Goal: Information Seeking & Learning: Learn about a topic

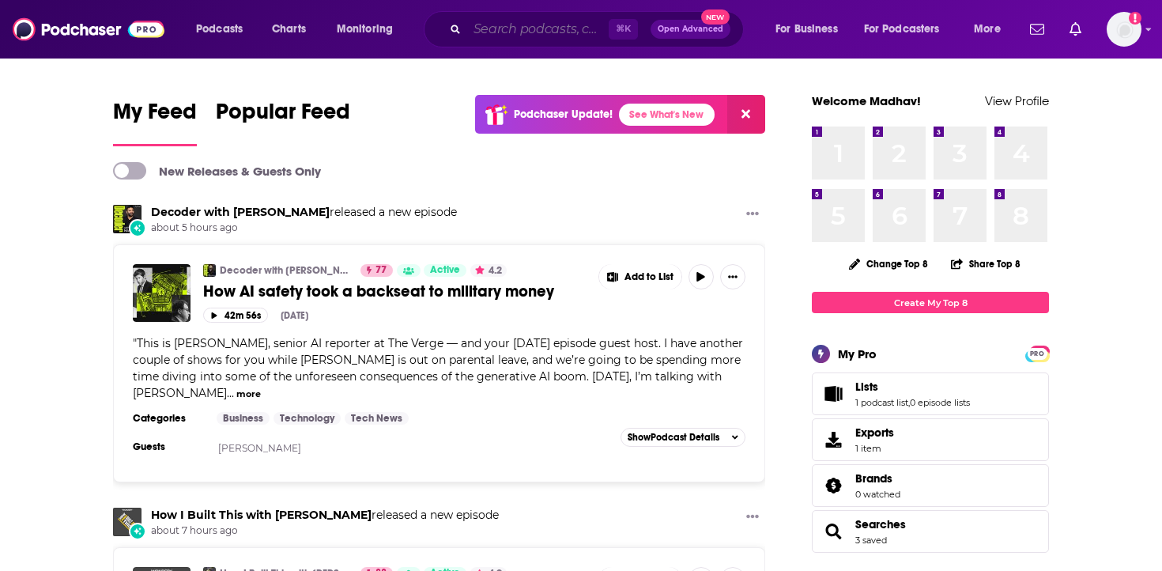
click at [496, 40] on input "Search podcasts, credits, & more..." at bounding box center [538, 29] width 142 height 25
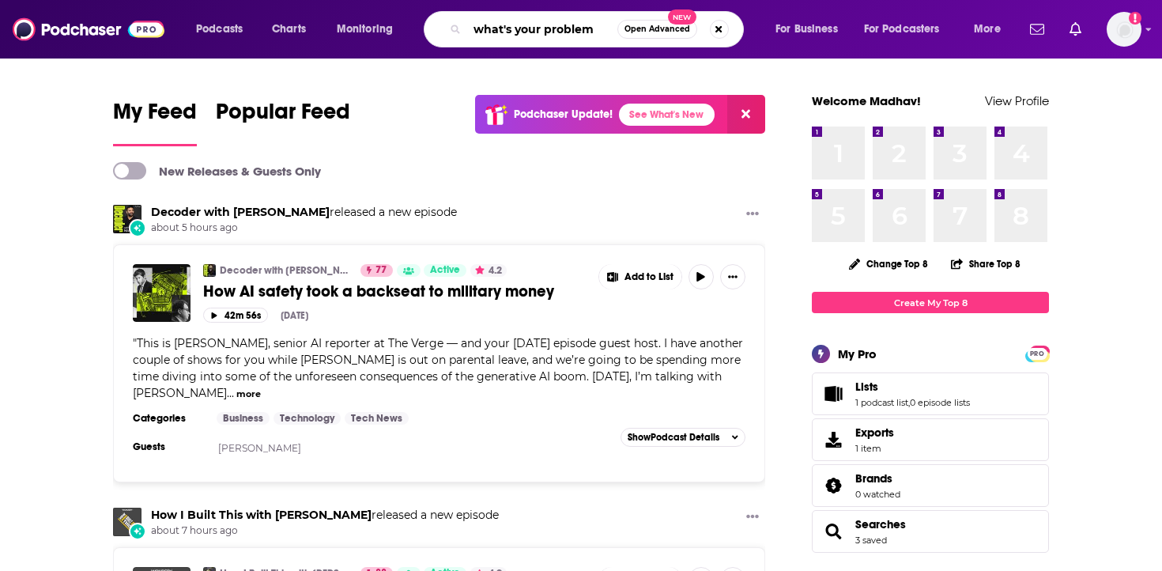
type input "what's your problem"
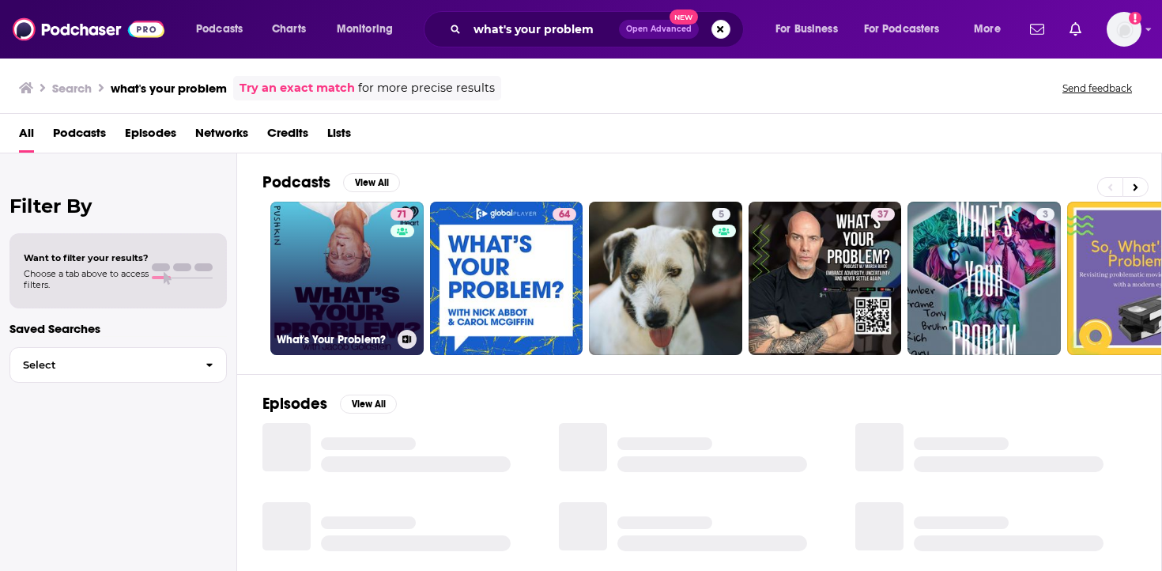
click at [326, 272] on link "71 What's Your Problem?" at bounding box center [346, 278] width 153 height 153
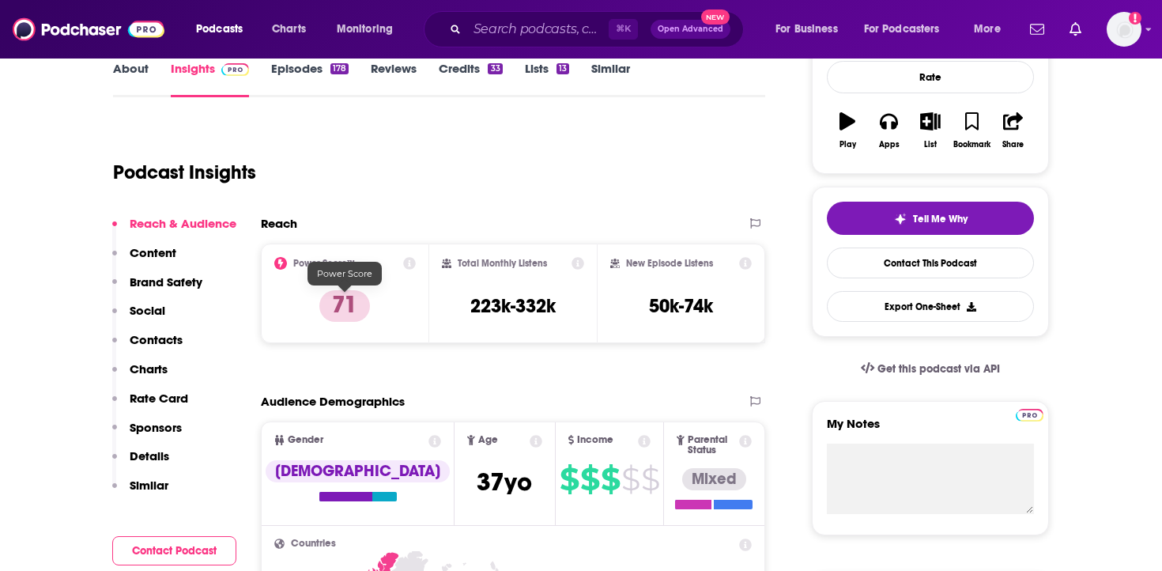
scroll to position [161, 0]
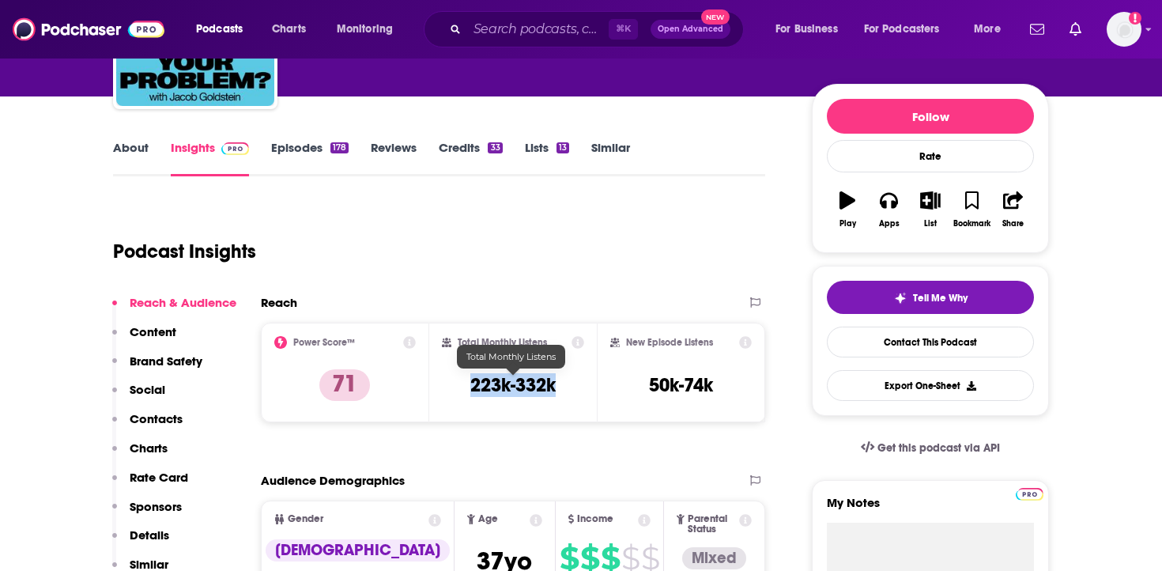
drag, startPoint x: 470, startPoint y: 384, endPoint x: 571, endPoint y: 384, distance: 101.2
click at [571, 384] on div "Total Monthly Listens 223k-332k" at bounding box center [513, 372] width 143 height 73
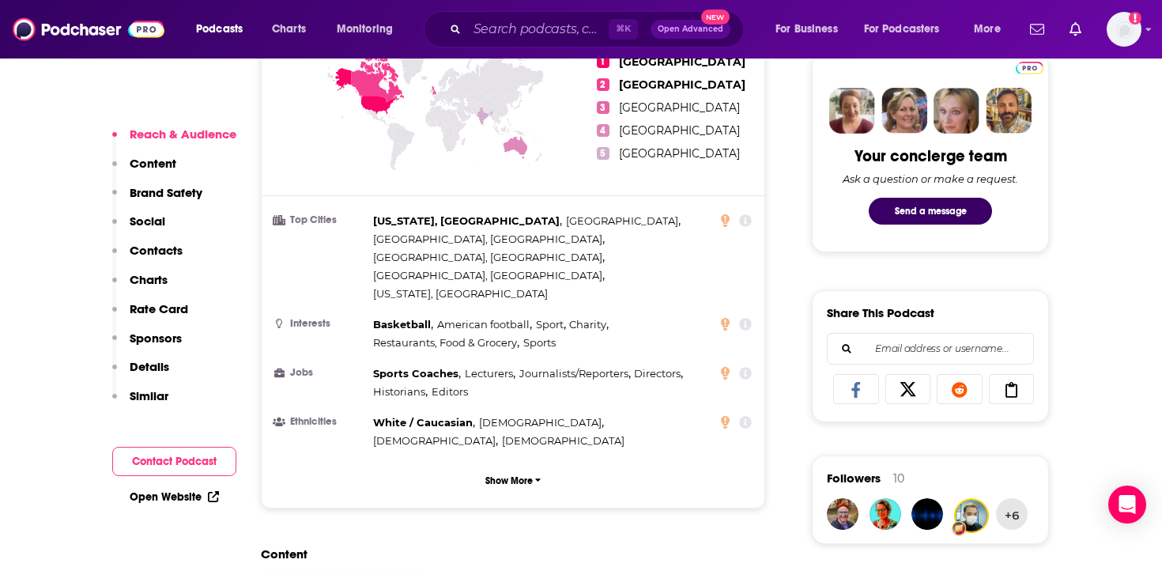
scroll to position [769, 0]
